Goal: Task Accomplishment & Management: Manage account settings

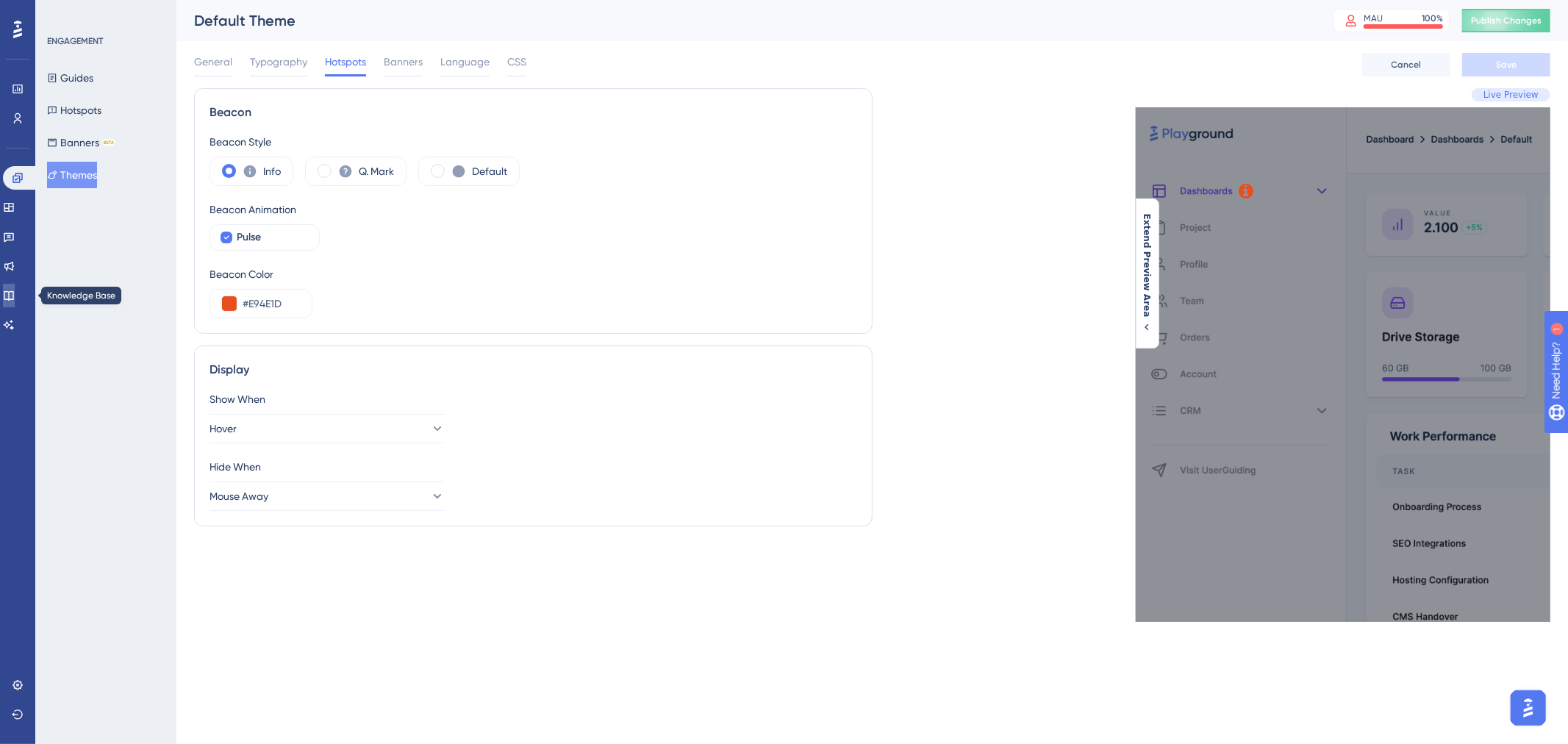
click at [15, 298] on link at bounding box center [9, 296] width 12 height 24
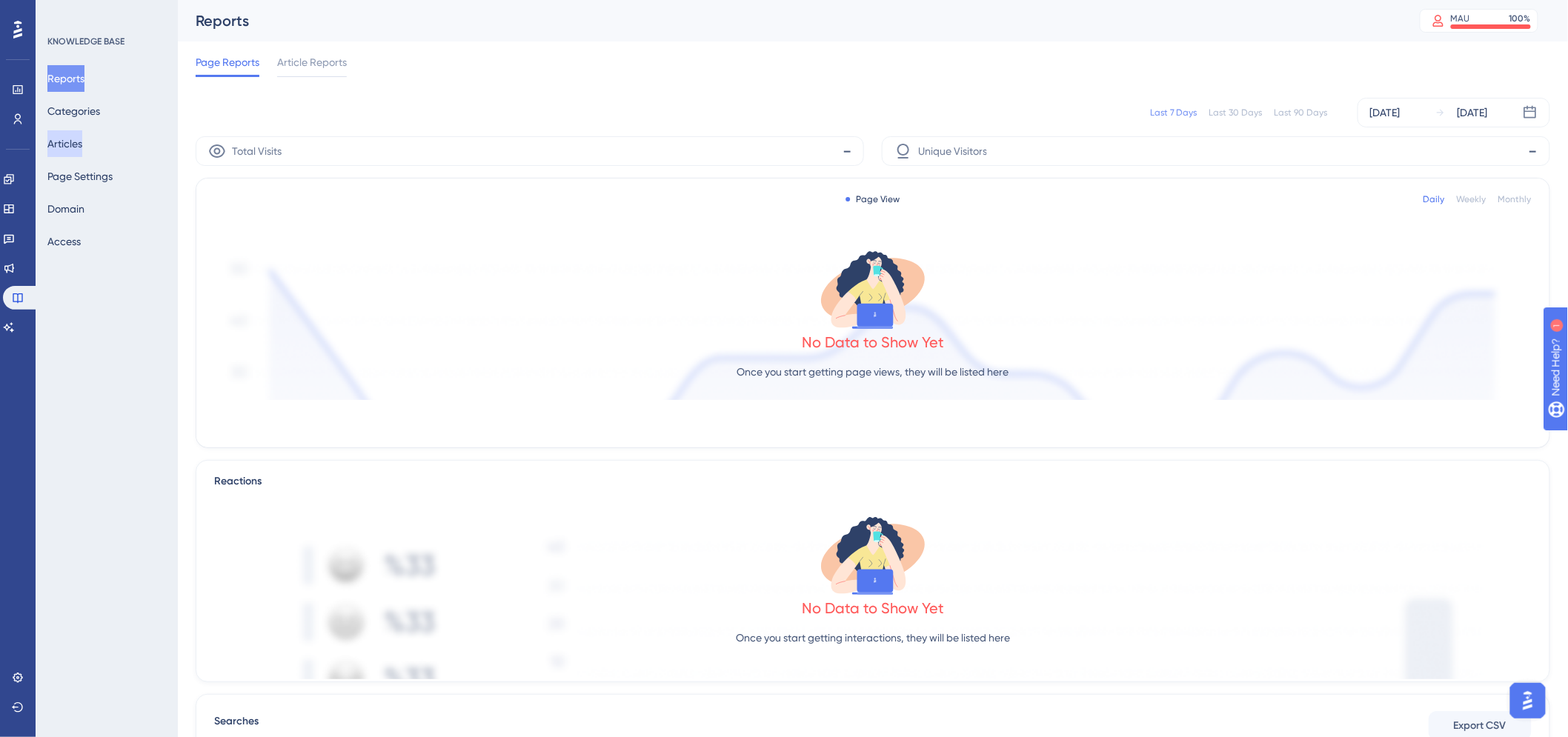
click at [82, 140] on button "Articles" at bounding box center [64, 144] width 35 height 27
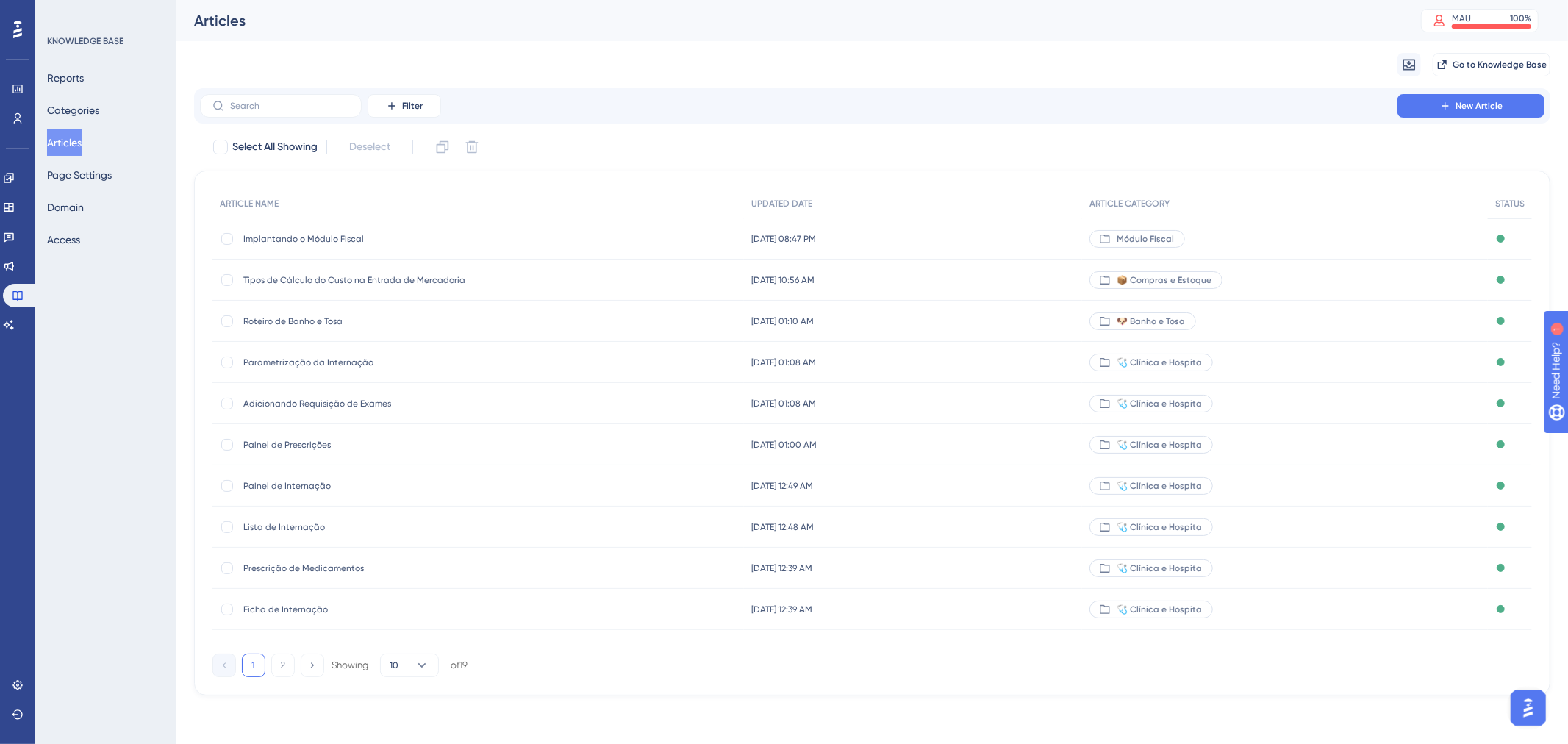
click at [303, 236] on span "Implantando o Módulo Fiscal" at bounding box center [360, 239] width 235 height 12
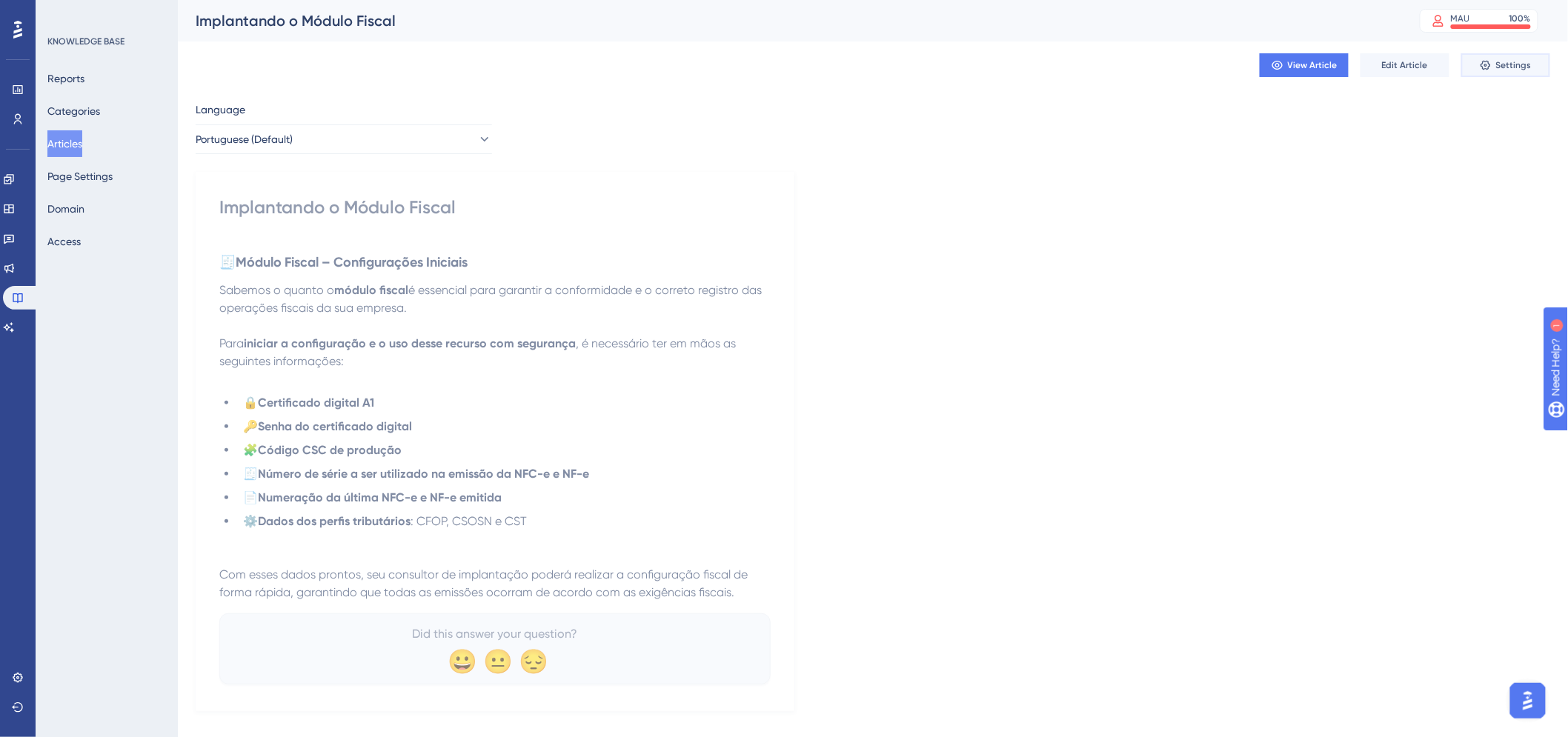
click at [1491, 63] on icon at bounding box center [1486, 65] width 12 height 12
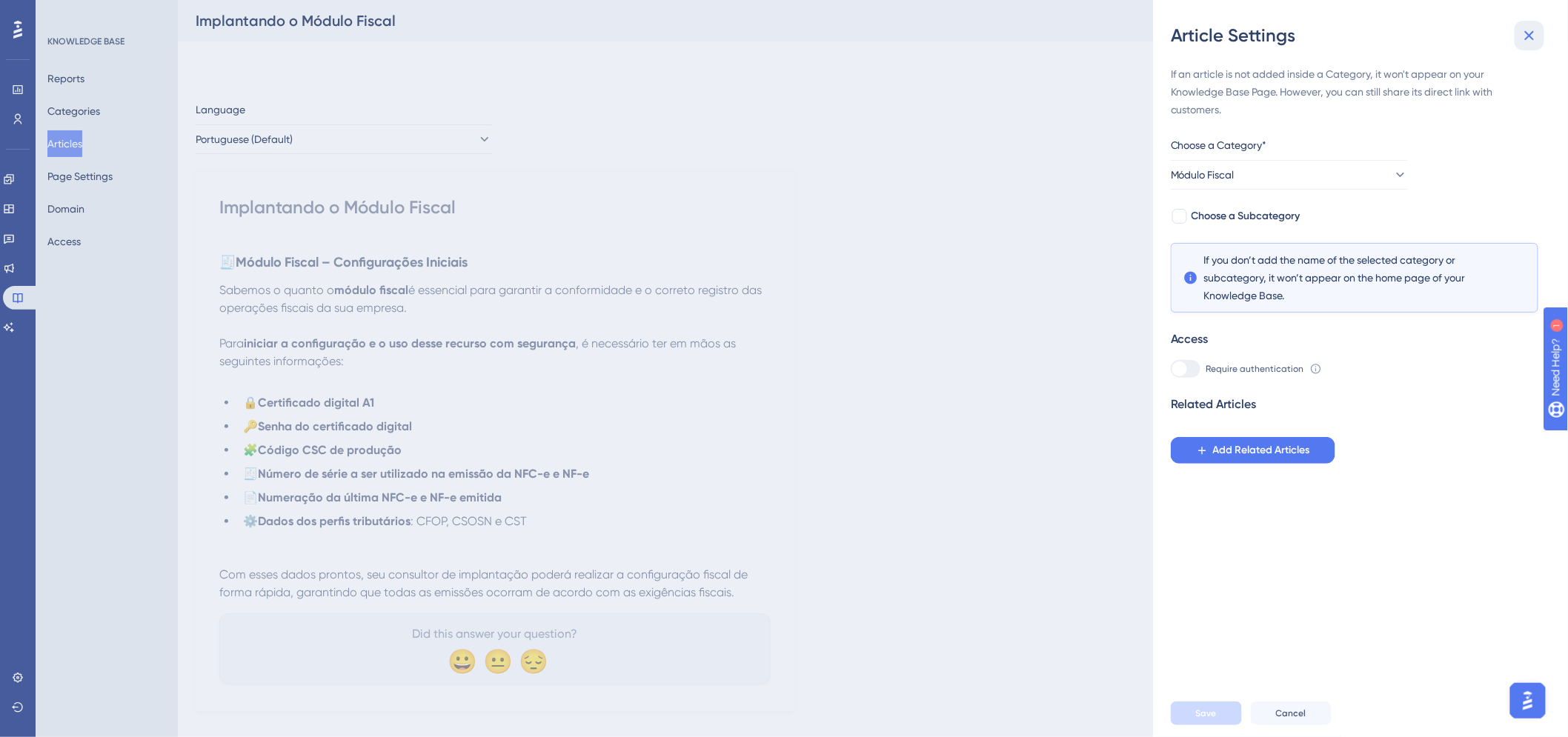
click at [1532, 41] on icon at bounding box center [1529, 36] width 18 height 18
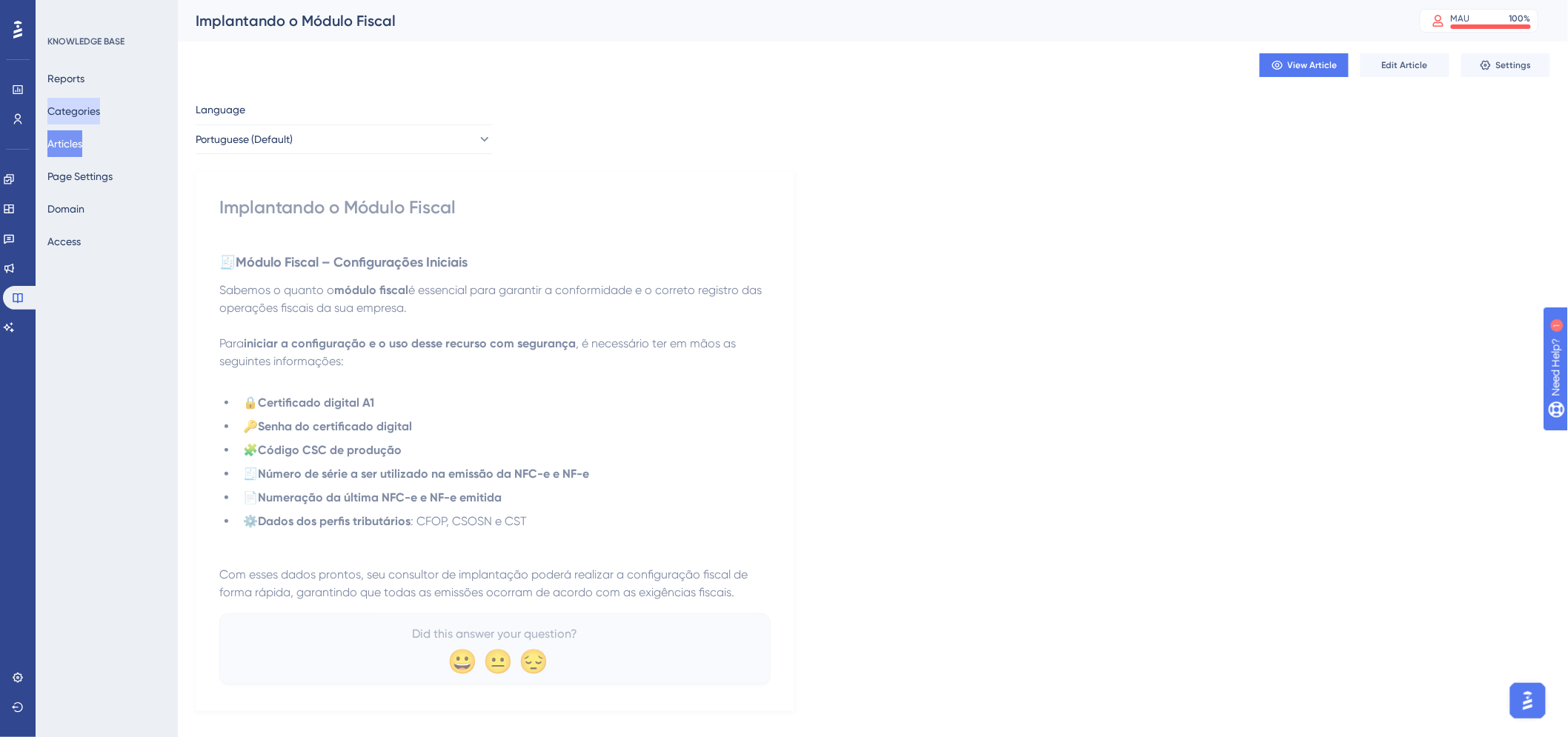
click at [96, 107] on button "Categories" at bounding box center [73, 111] width 53 height 27
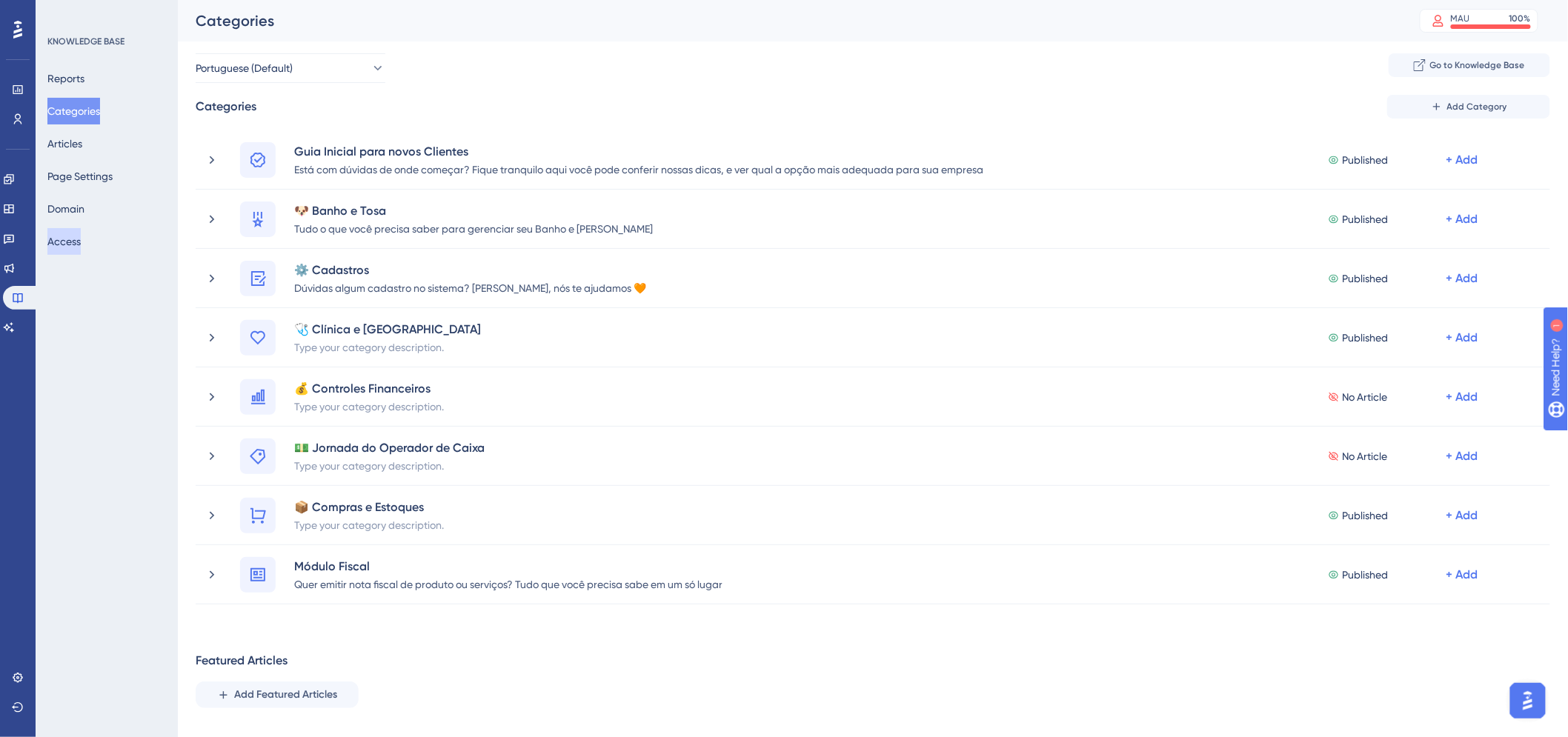
click at [80, 241] on button "Access" at bounding box center [64, 241] width 34 height 27
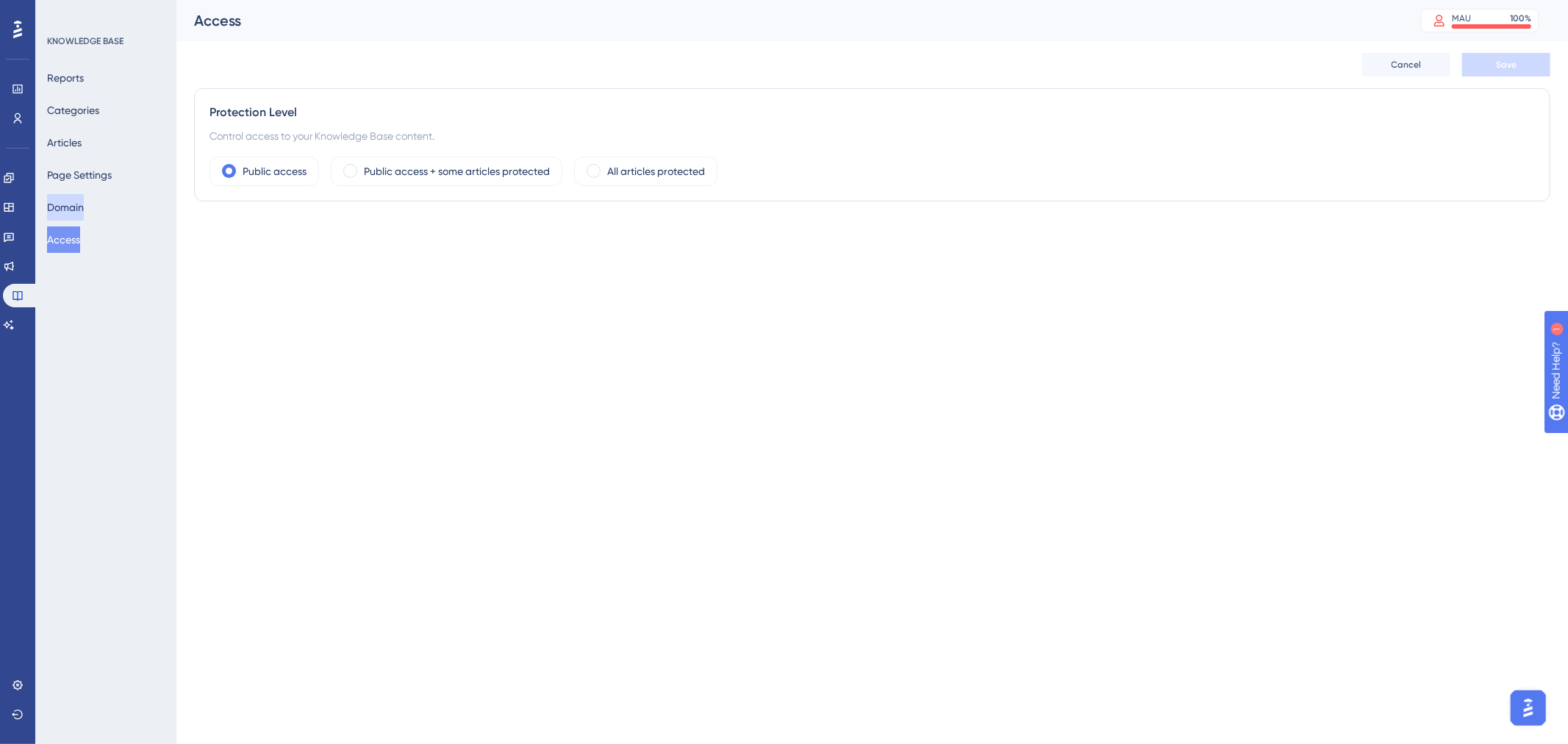
click at [83, 203] on button "Domain" at bounding box center [65, 207] width 36 height 27
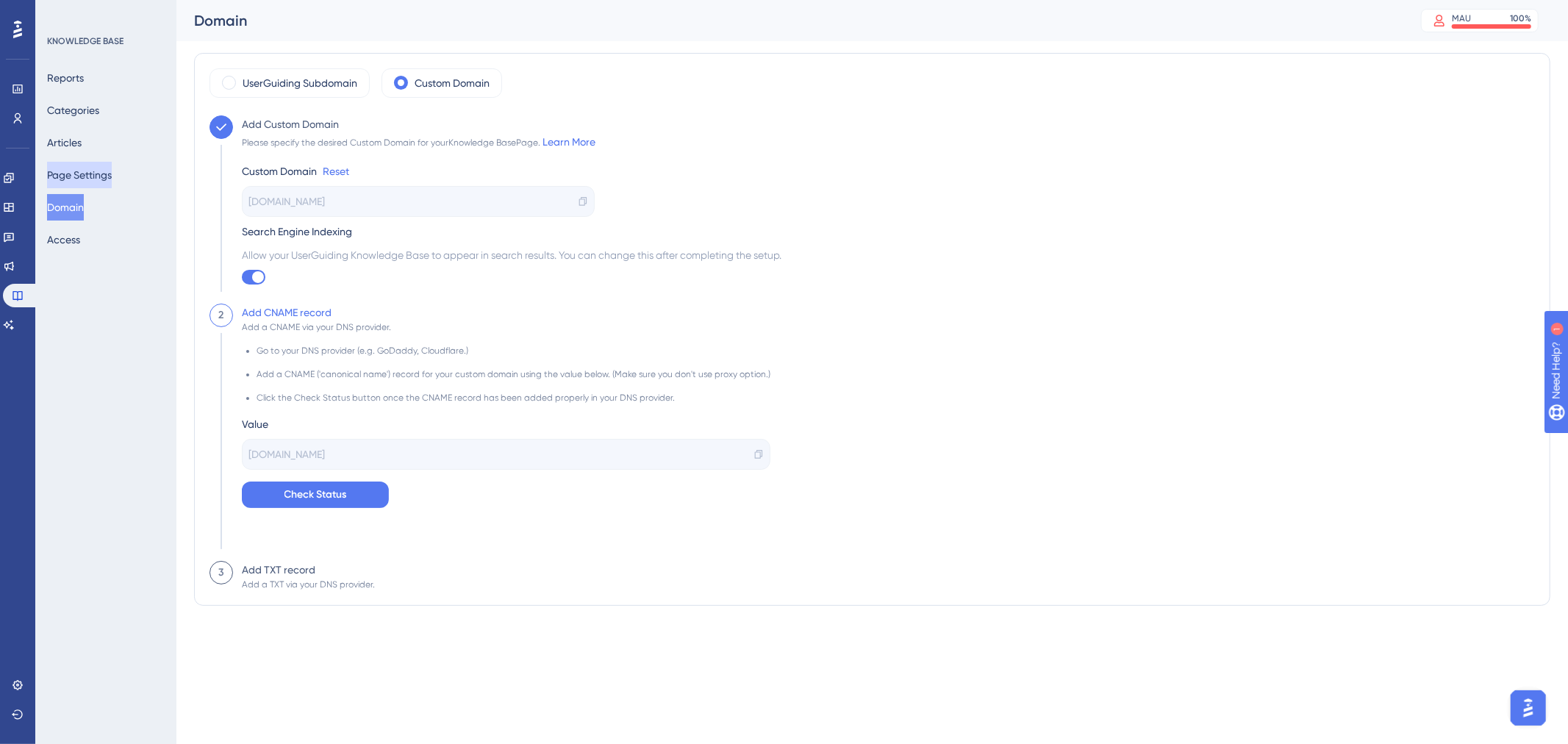
click at [85, 173] on button "Page Settings" at bounding box center [80, 174] width 65 height 27
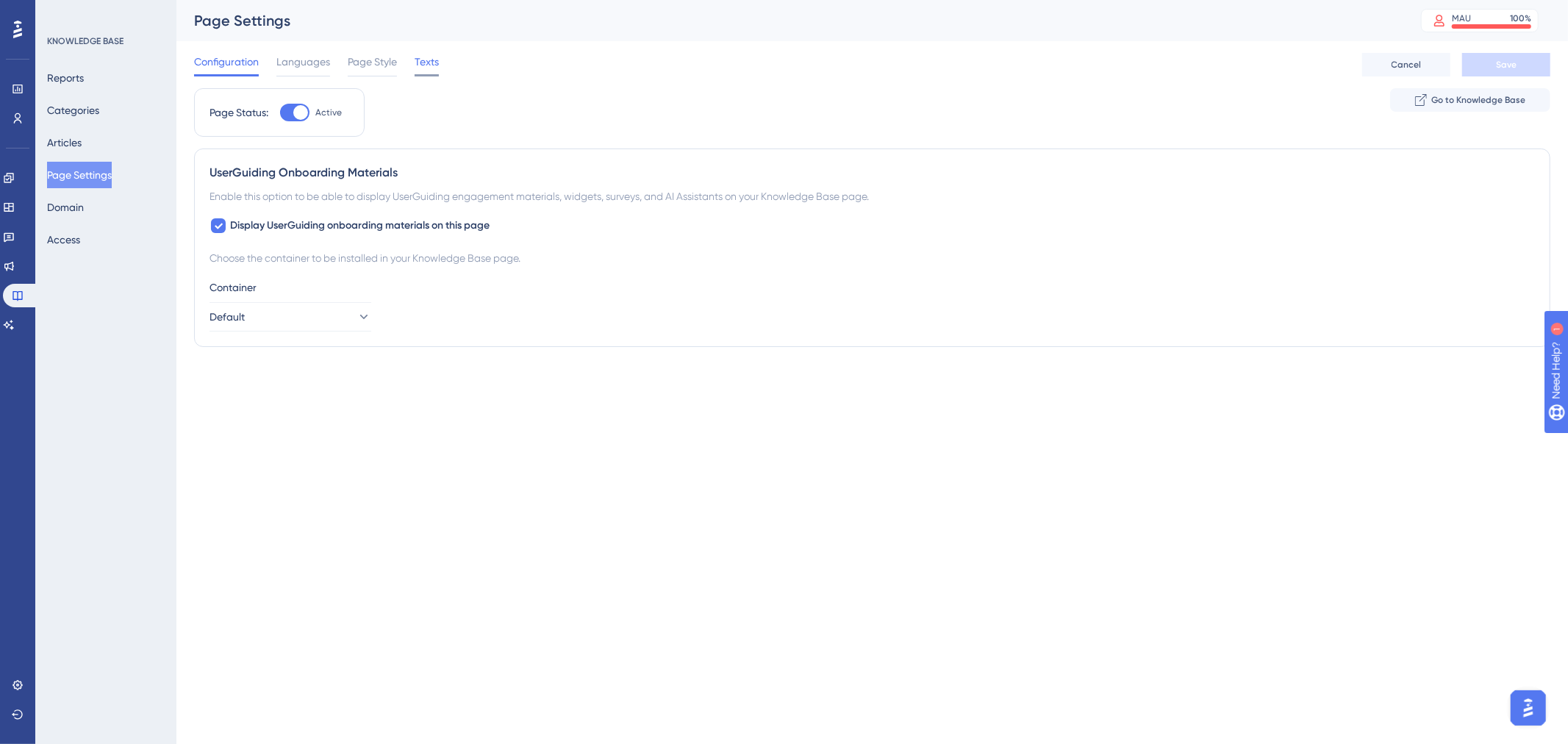
click at [430, 60] on span "Texts" at bounding box center [427, 62] width 25 height 18
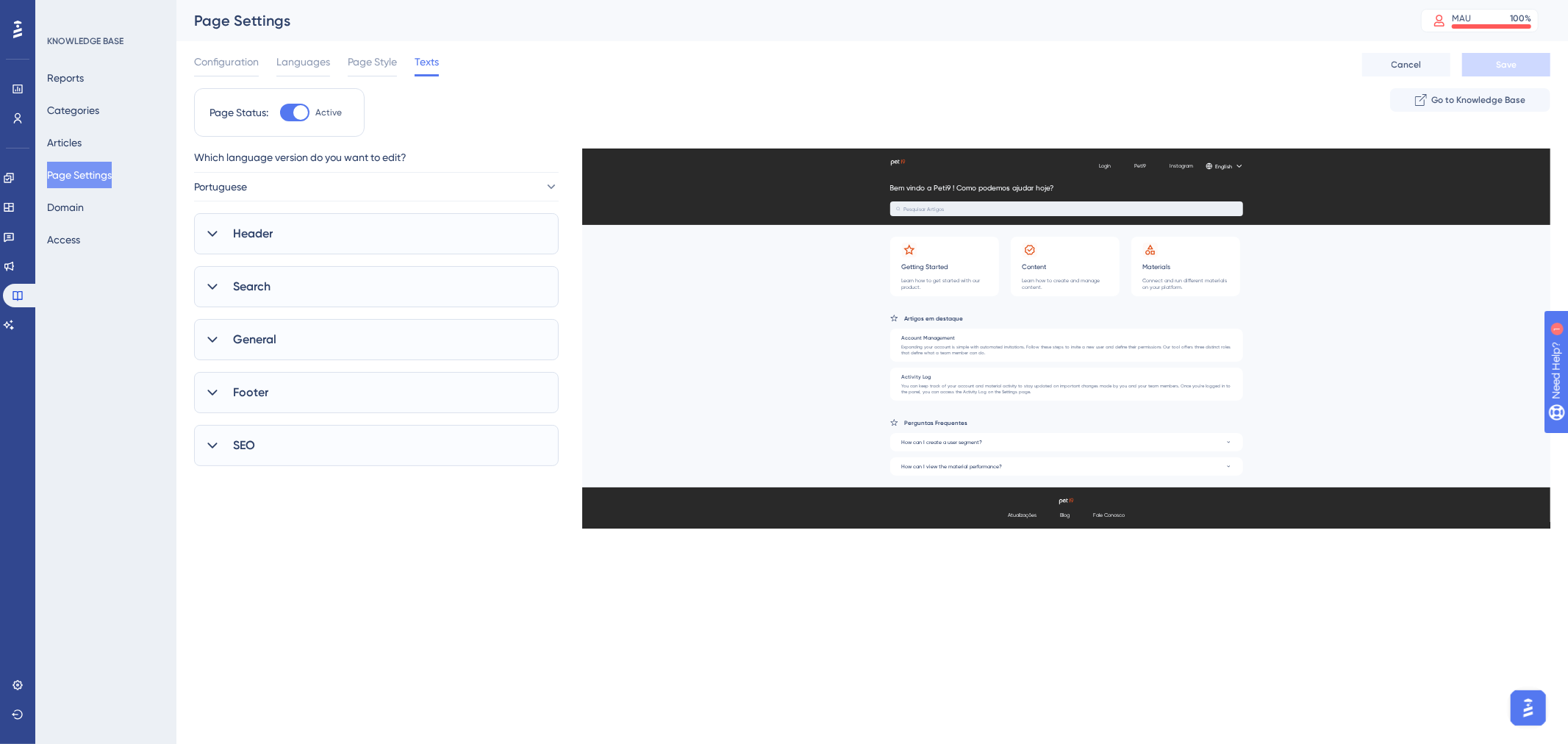
click at [284, 232] on div "Header" at bounding box center [376, 234] width 365 height 41
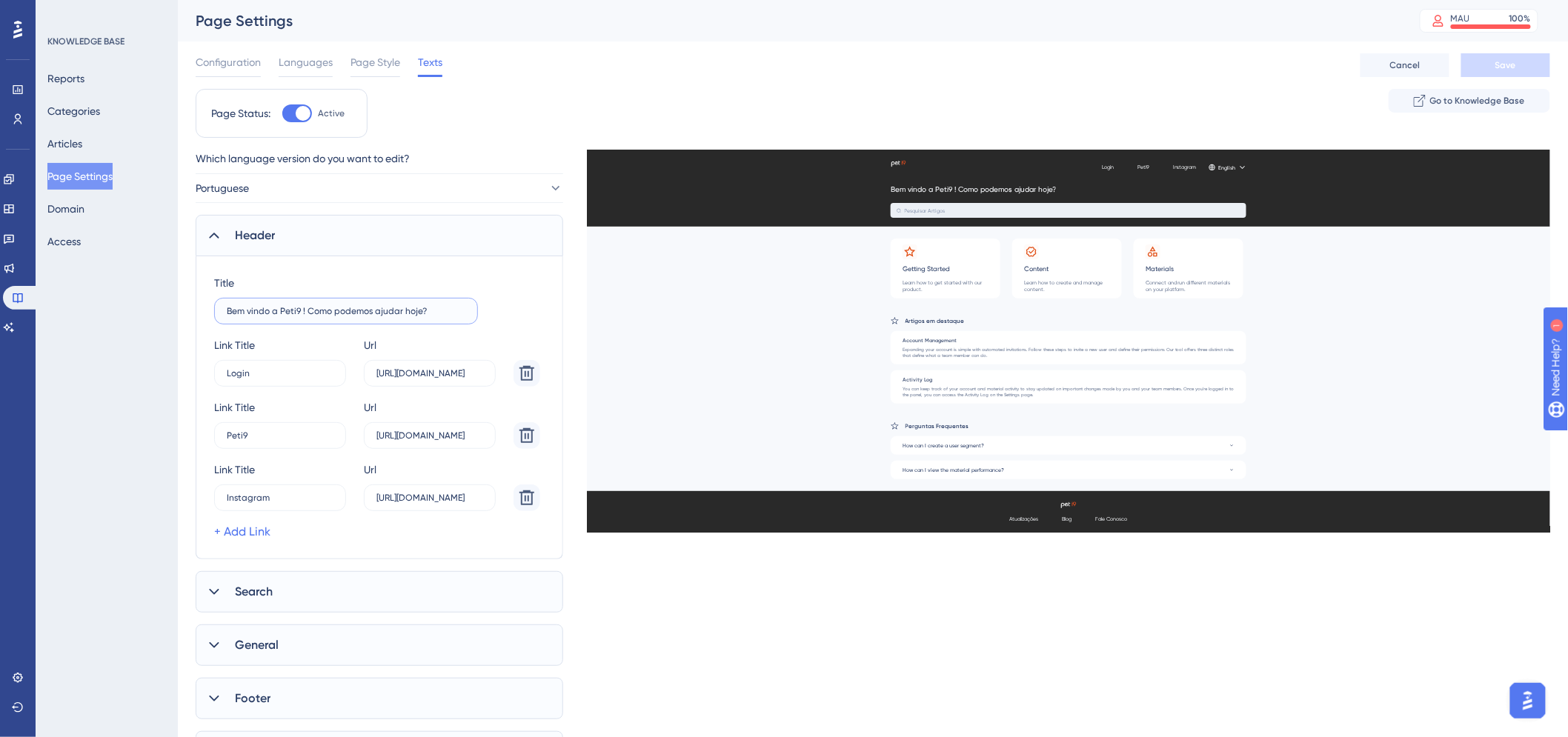
click at [374, 313] on input "Bem vindo a Peti9 ! Como podemos ajudar hoje?" at bounding box center [346, 311] width 239 height 10
type input "Bem vindo a Peti9 ! Como podemos te ajudar hoje?"
click at [1490, 70] on button "Save" at bounding box center [1506, 65] width 89 height 24
click at [1529, 701] on img "Open AI Assistant Launcher" at bounding box center [1526, 699] width 27 height 27
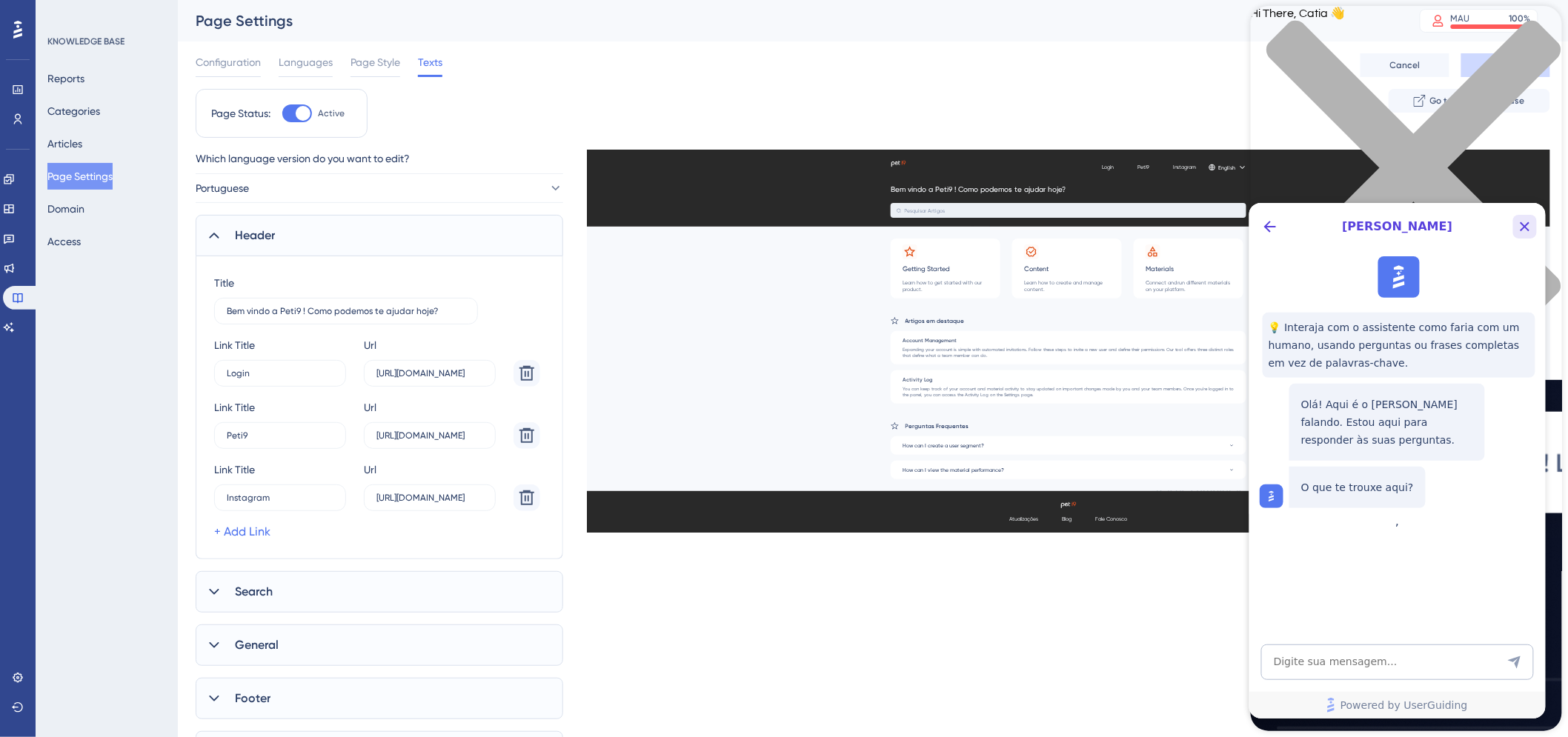
click at [1527, 229] on icon "Close Button" at bounding box center [1524, 227] width 10 height 10
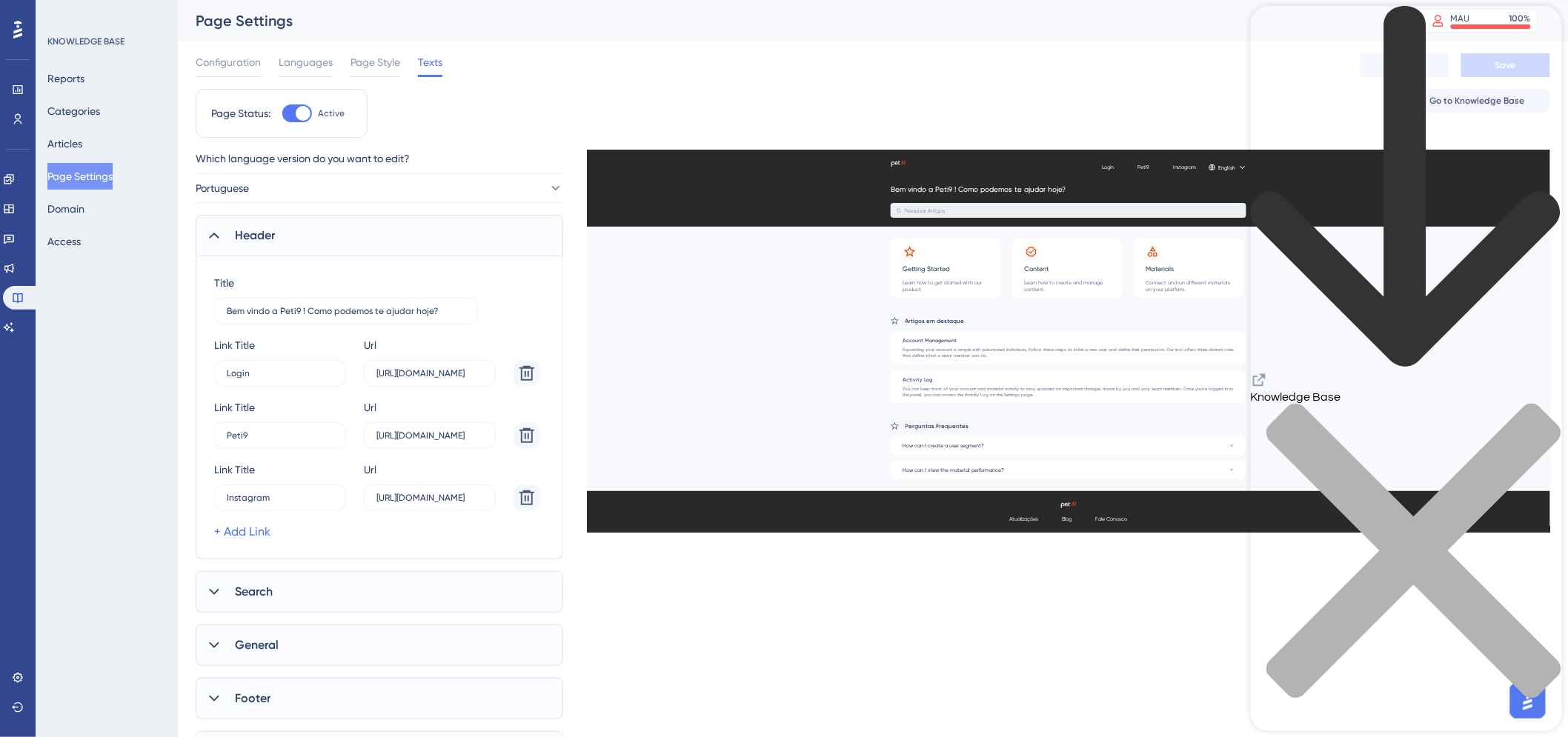
click at [1268, 370] on icon "Resource Center Header" at bounding box center [1259, 379] width 18 height 18
click at [86, 113] on button "Categories" at bounding box center [73, 111] width 53 height 27
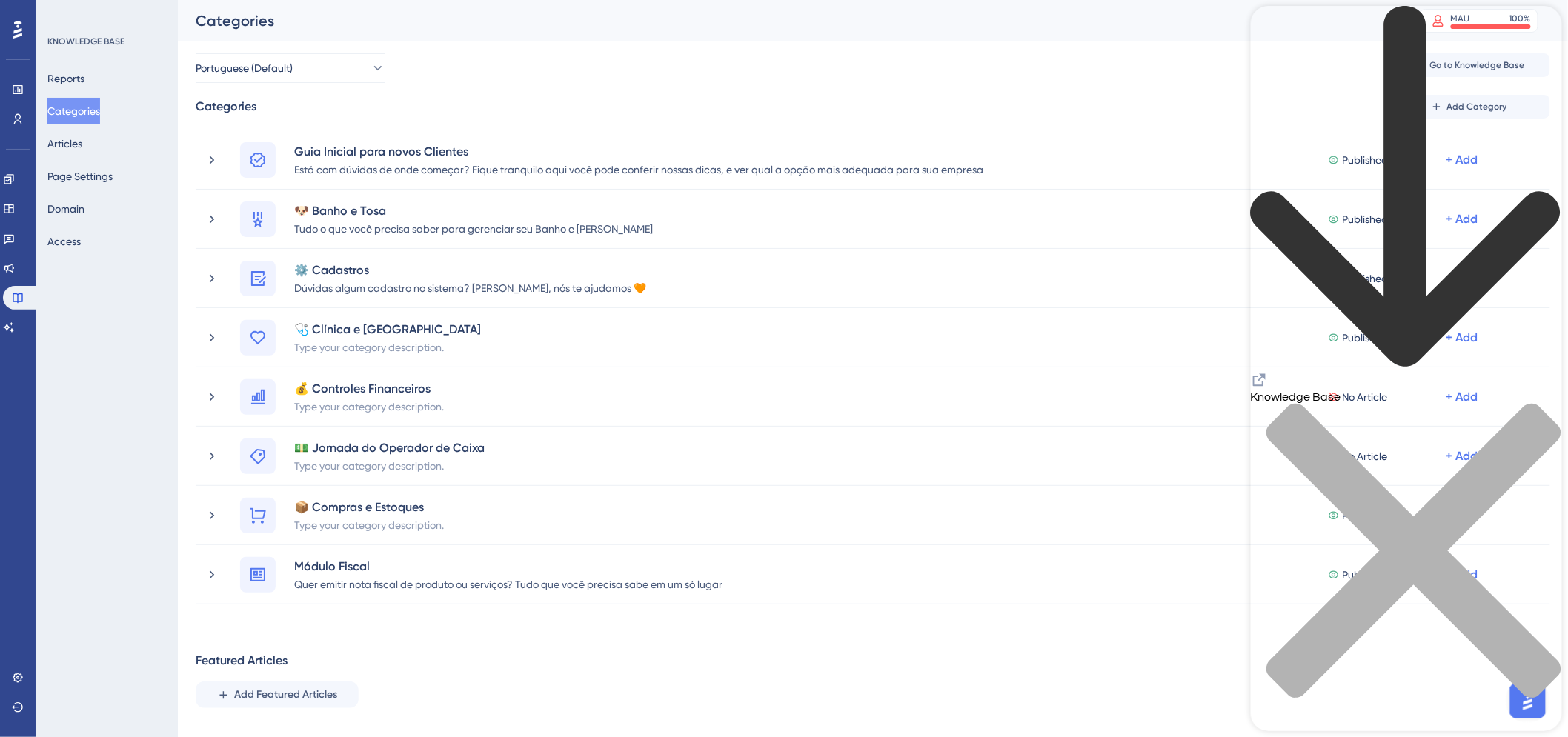
click at [1539, 403] on icon "close resource center" at bounding box center [1405, 559] width 311 height 311
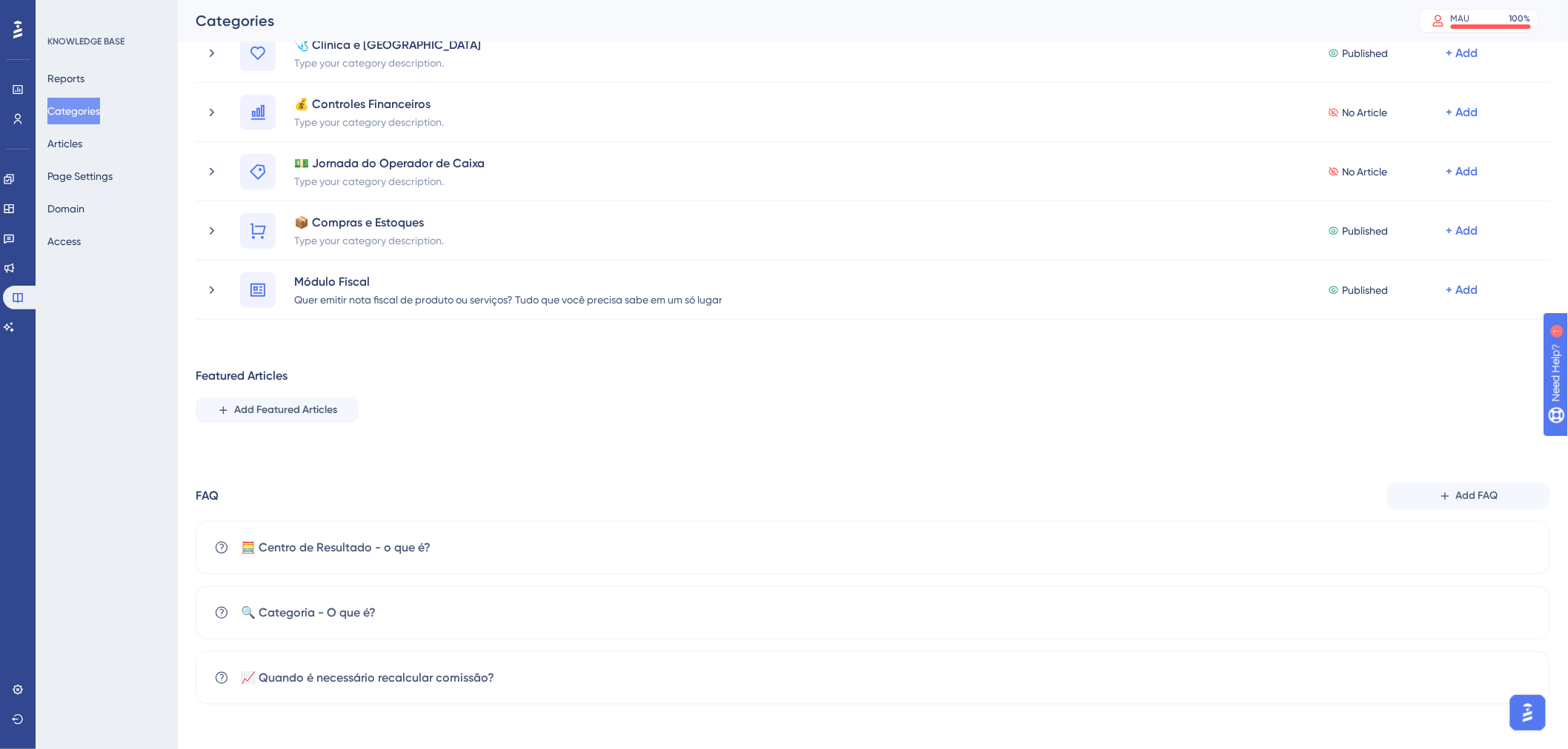
scroll to position [286, 0]
click at [180, 605] on div "Performance Users Engagement Widgets Feedback Product Updates Knowledge Base AI…" at bounding box center [872, 247] width 1390 height 960
click at [114, 419] on div "KNOWLEDGE BASE Reports Categories Articles Page Settings Domain Access" at bounding box center [107, 374] width 143 height 749
click at [14, 266] on icon at bounding box center [9, 268] width 10 height 10
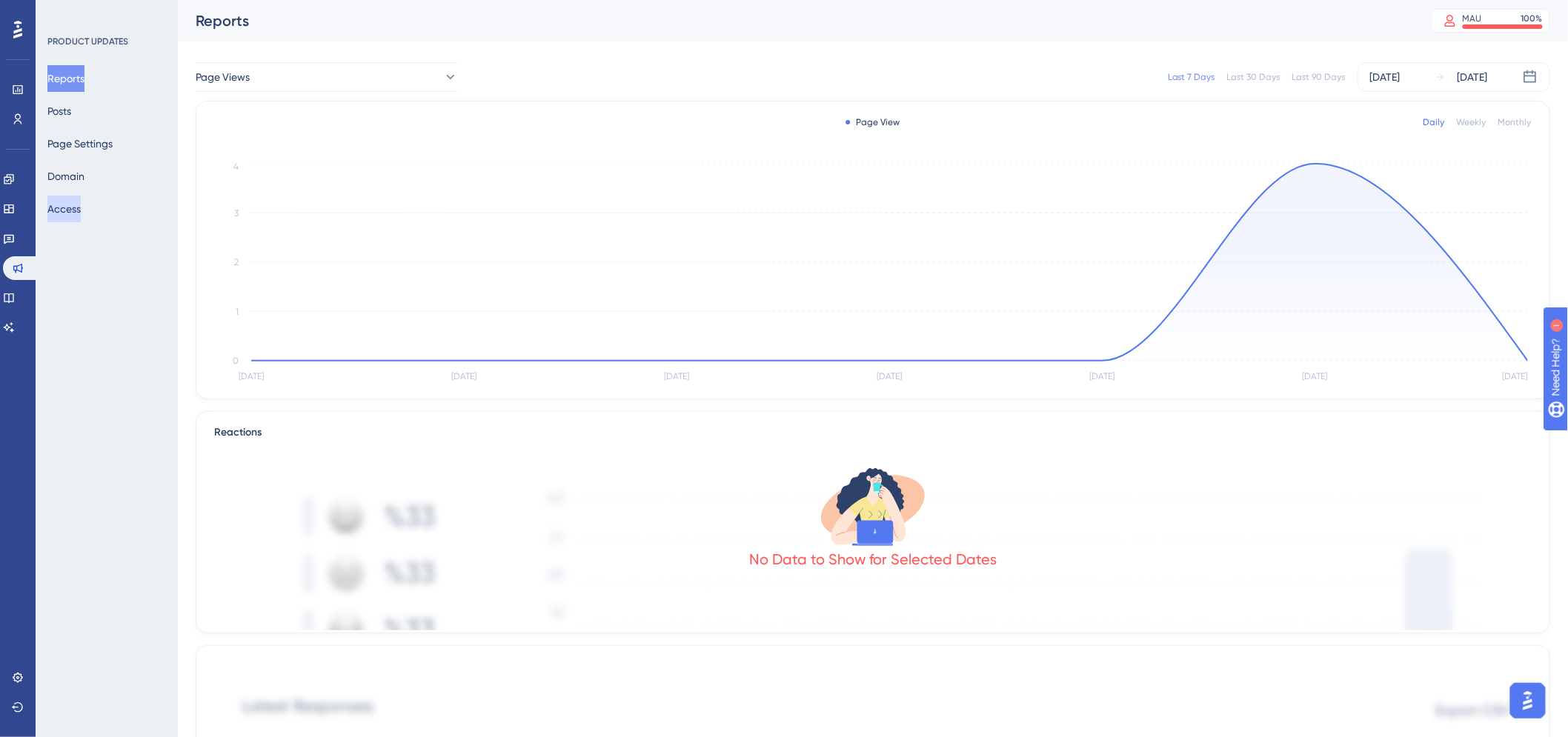
click at [80, 208] on button "Access" at bounding box center [64, 208] width 34 height 27
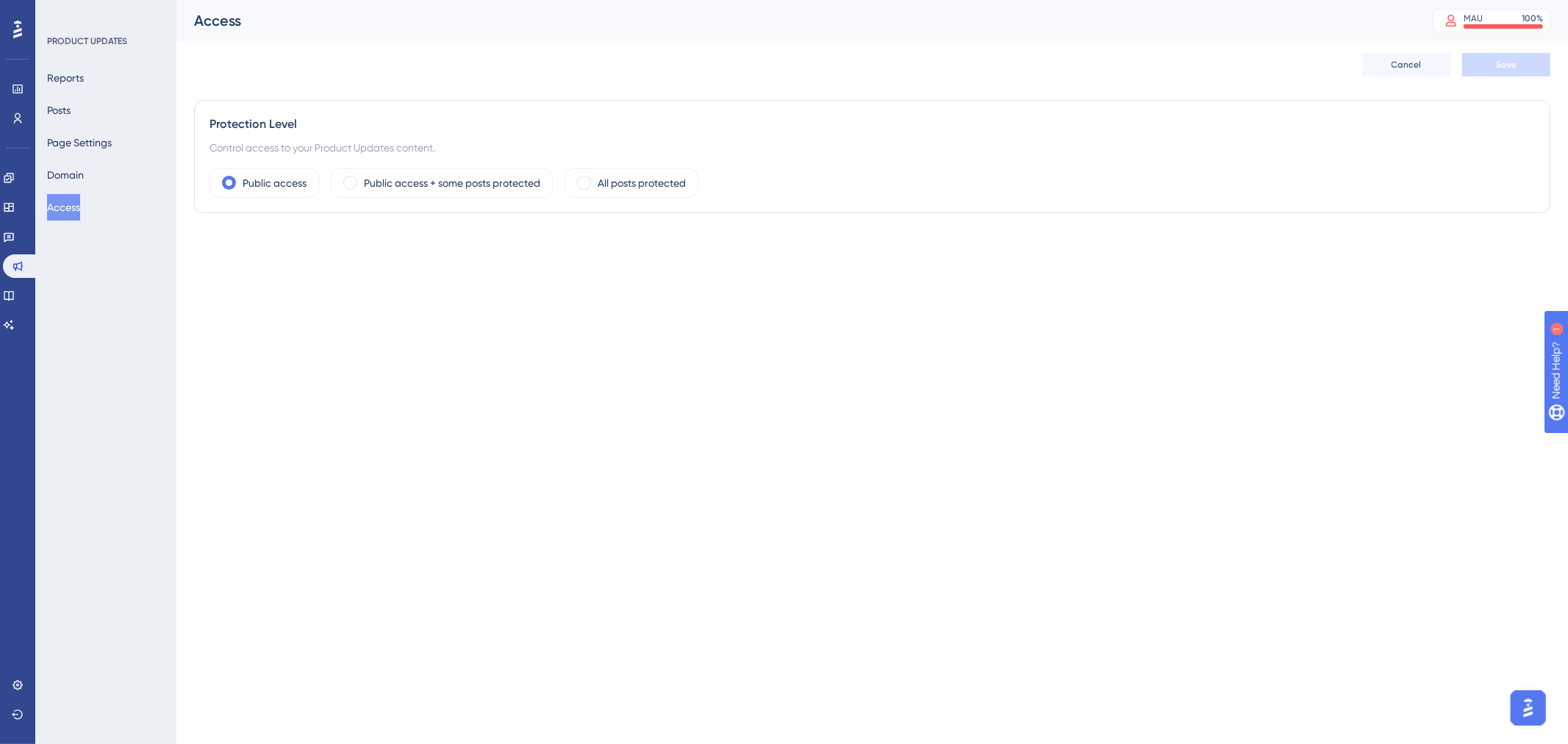
click at [489, 27] on div "Access" at bounding box center [795, 20] width 1202 height 21
click at [611, 57] on div "Cancel Save" at bounding box center [872, 65] width 1357 height 47
